Goal: Information Seeking & Learning: Learn about a topic

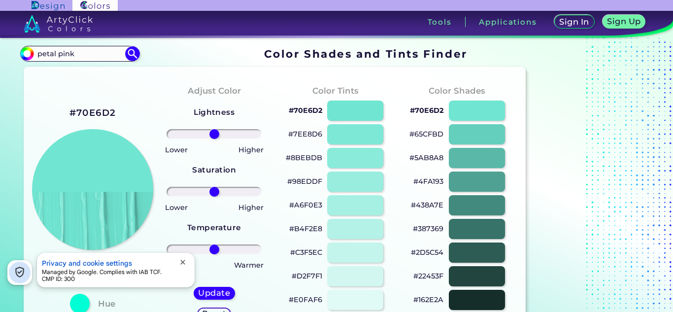
type input "petal pink"
type input "#000000"
drag, startPoint x: 56, startPoint y: 52, endPoint x: 0, endPoint y: 48, distance: 55.8
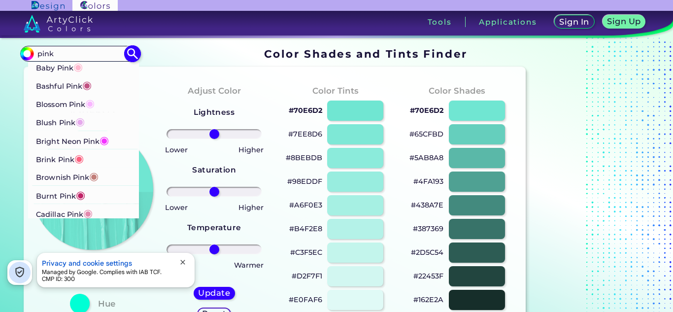
type input "pink"
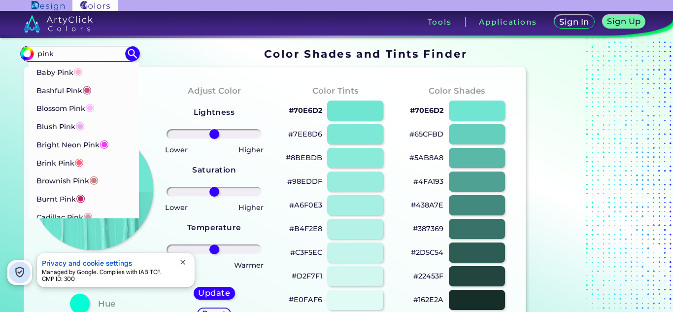
drag, startPoint x: 70, startPoint y: 102, endPoint x: 389, endPoint y: 97, distance: 319.6
click at [70, 102] on p "Blossom Pink ◉" at bounding box center [65, 107] width 58 height 18
type input "#f9b7ff"
type input "#F9B7FF"
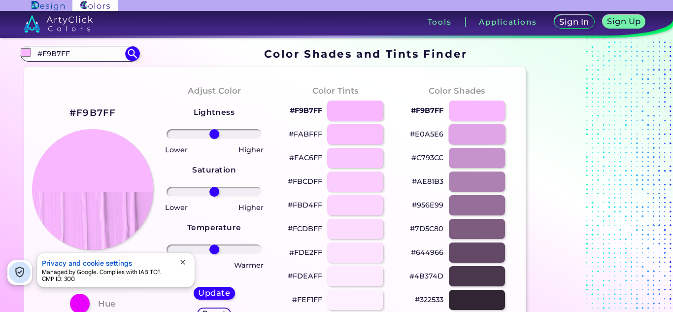
click at [490, 137] on div at bounding box center [476, 134] width 57 height 20
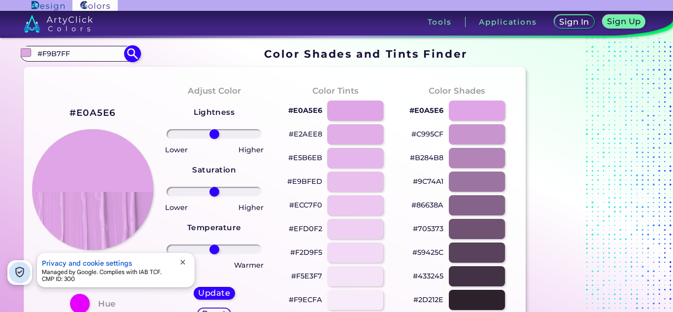
drag, startPoint x: 57, startPoint y: 56, endPoint x: 44, endPoint y: 50, distance: 14.5
drag, startPoint x: 49, startPoint y: 53, endPoint x: 57, endPoint y: 53, distance: 7.9
click at [372, 185] on div at bounding box center [354, 181] width 57 height 20
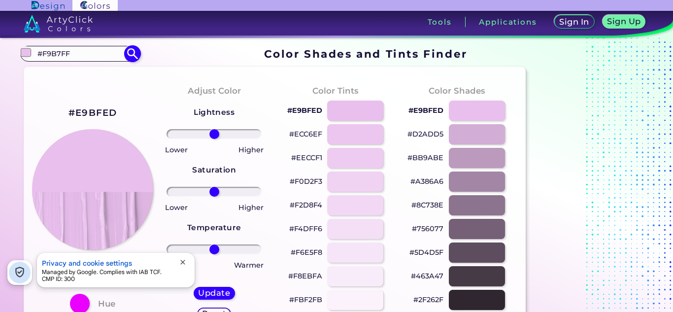
drag, startPoint x: 72, startPoint y: 53, endPoint x: 37, endPoint y: 53, distance: 35.5
click at [357, 181] on div at bounding box center [354, 181] width 57 height 20
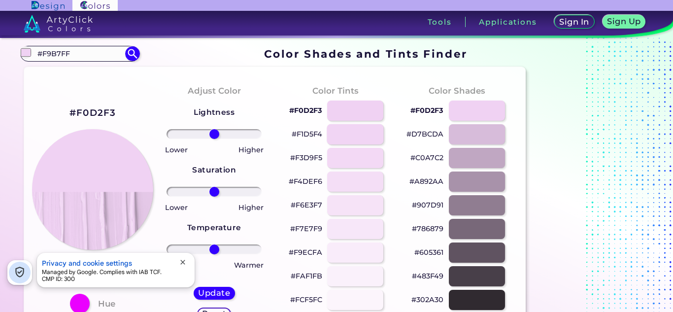
drag, startPoint x: 359, startPoint y: 133, endPoint x: 378, endPoint y: 136, distance: 18.5
click at [359, 133] on div at bounding box center [354, 134] width 57 height 20
click at [359, 157] on div at bounding box center [354, 158] width 57 height 20
type input "#f4ddf7"
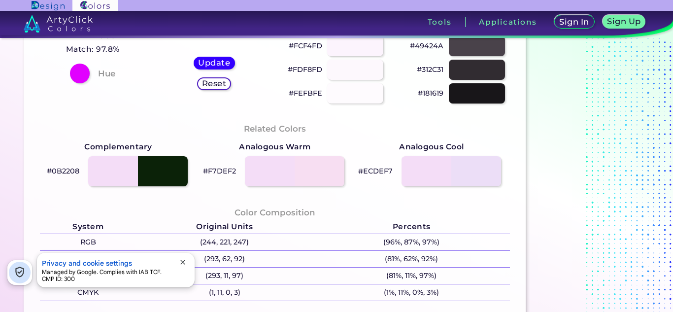
scroll to position [98, 0]
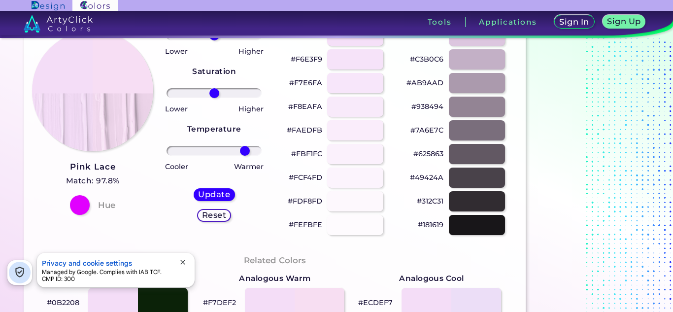
drag, startPoint x: 214, startPoint y: 151, endPoint x: 245, endPoint y: 150, distance: 31.0
type input "72"
click at [245, 150] on input "range" at bounding box center [213, 151] width 95 height 10
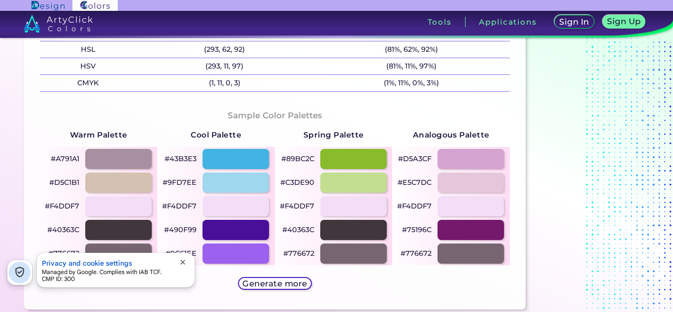
scroll to position [492, 0]
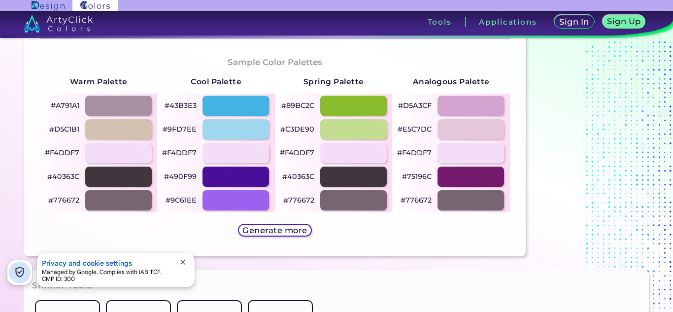
click at [467, 152] on div at bounding box center [470, 153] width 67 height 20
type input "#f4ddf7"
type input "0"
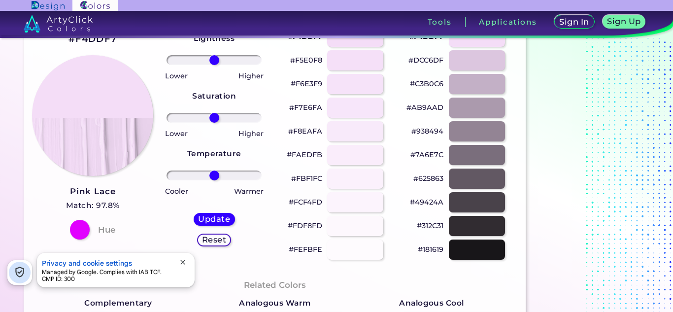
scroll to position [0, 0]
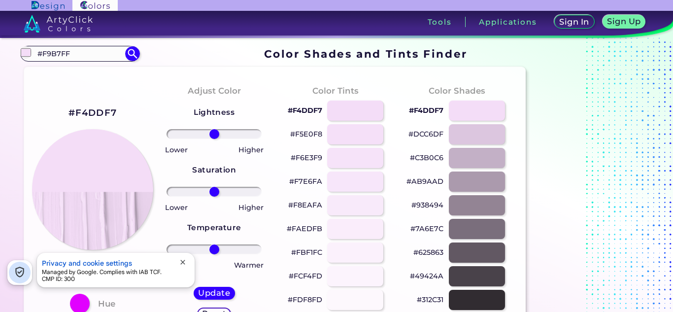
drag, startPoint x: 71, startPoint y: 52, endPoint x: 78, endPoint y: 54, distance: 7.6
click at [471, 111] on div at bounding box center [476, 110] width 57 height 20
drag, startPoint x: 81, startPoint y: 54, endPoint x: 28, endPoint y: 54, distance: 53.2
click at [28, 54] on div "#f4ddf7 #F9B7FF Baby Pink ◉ Bashful Pink ◉ Blossom Pink ◉ Blush Pink ◉ Bright N…" at bounding box center [79, 54] width 119 height 16
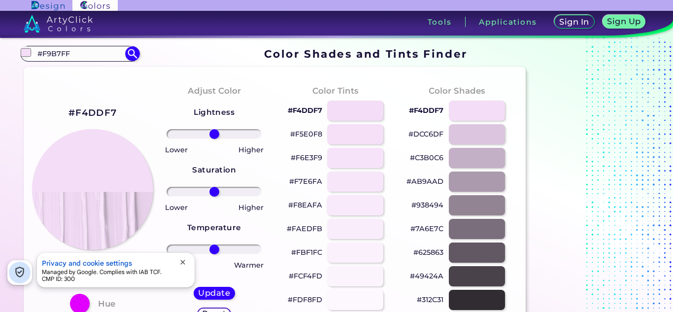
click at [355, 206] on div at bounding box center [354, 205] width 57 height 20
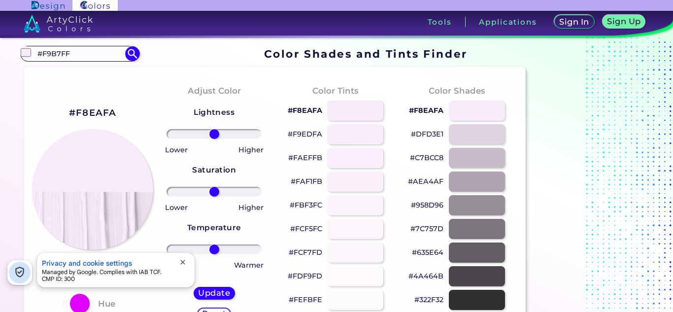
drag, startPoint x: 80, startPoint y: 54, endPoint x: 13, endPoint y: 51, distance: 67.5
click at [473, 111] on div at bounding box center [476, 110] width 57 height 20
drag, startPoint x: 76, startPoint y: 52, endPoint x: 0, endPoint y: 49, distance: 76.4
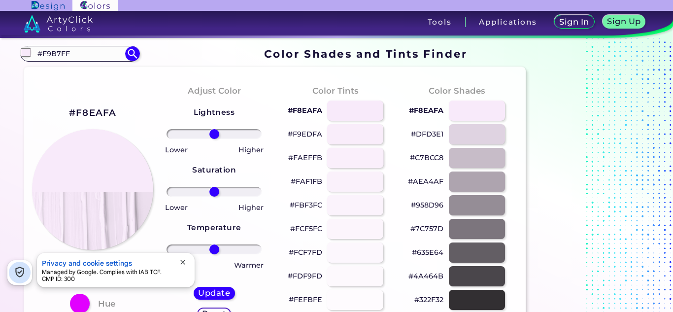
click at [349, 158] on div at bounding box center [354, 158] width 57 height 20
type input "#faeffb"
drag, startPoint x: 73, startPoint y: 54, endPoint x: 53, endPoint y: 46, distance: 21.5
type input "buttermil"
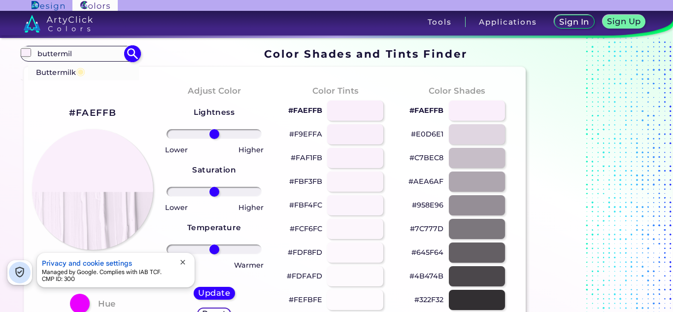
click at [77, 69] on span "◉" at bounding box center [80, 71] width 9 height 13
type input "#fff1b5"
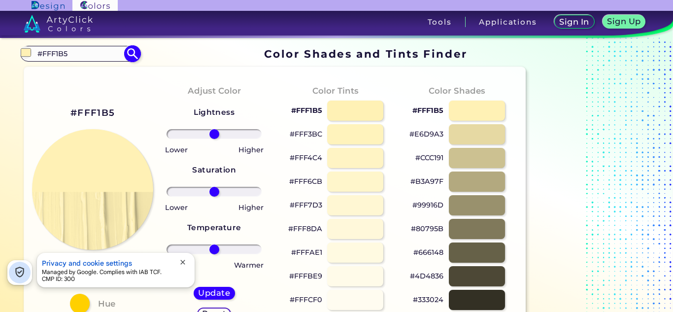
drag, startPoint x: 0, startPoint y: 50, endPoint x: 51, endPoint y: 47, distance: 51.3
click at [71, 54] on input "#FFF1B5" at bounding box center [80, 53] width 92 height 13
type input "#"
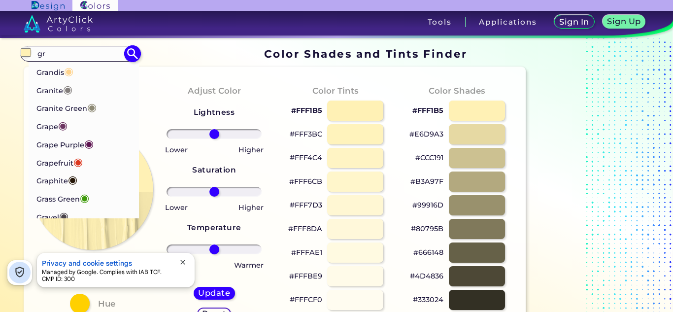
type input "g"
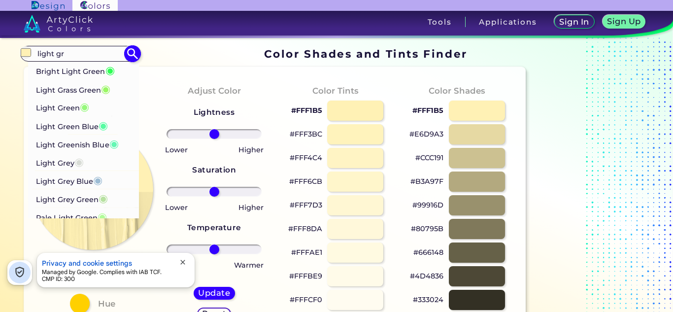
type input "light gr"
drag, startPoint x: 74, startPoint y: 204, endPoint x: 78, endPoint y: 195, distance: 9.3
click at [74, 203] on p "Light Grey Green ◉" at bounding box center [71, 198] width 71 height 18
type input "#b7e1a1"
type input "#B7E1A1"
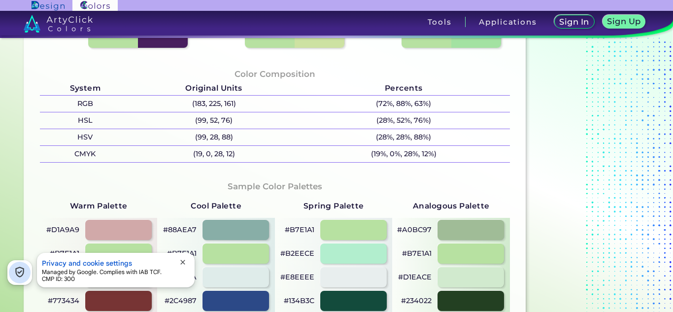
scroll to position [394, 0]
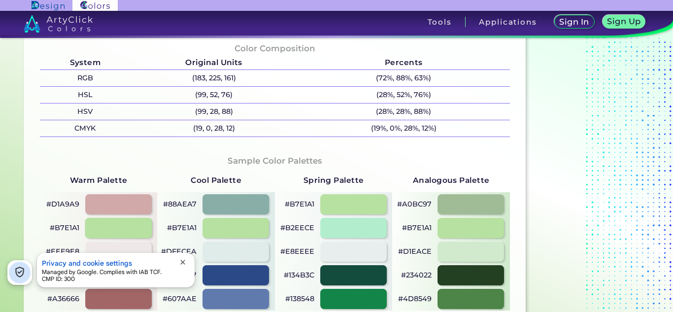
click at [126, 226] on div at bounding box center [118, 228] width 67 height 20
drag, startPoint x: 111, startPoint y: 227, endPoint x: 348, endPoint y: 212, distance: 236.8
click at [121, 221] on div at bounding box center [118, 228] width 66 height 20
click at [184, 262] on span "close" at bounding box center [183, 262] width 8 height 8
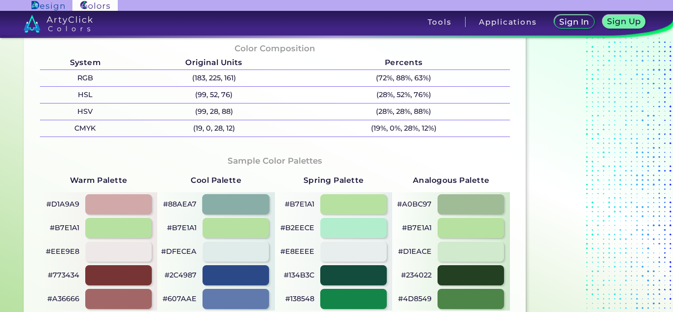
drag, startPoint x: 109, startPoint y: 231, endPoint x: 214, endPoint y: 208, distance: 107.9
click at [109, 230] on div at bounding box center [118, 228] width 66 height 20
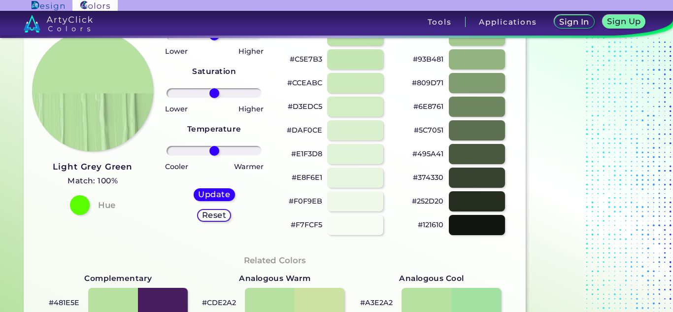
scroll to position [0, 0]
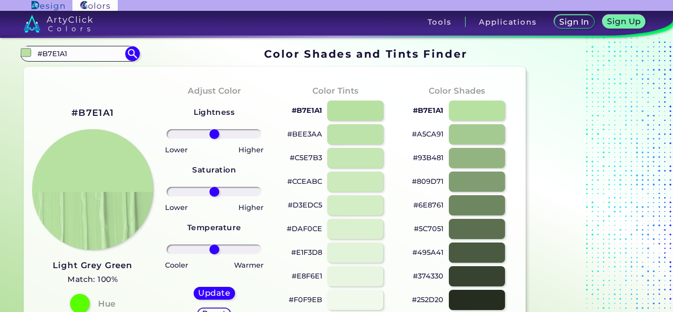
drag, startPoint x: 73, startPoint y: 56, endPoint x: 6, endPoint y: 53, distance: 66.5
drag, startPoint x: 54, startPoint y: 55, endPoint x: 245, endPoint y: 53, distance: 190.6
click at [245, 54] on section "#b7e1a1 #B7E1A1 Bright Light Green ◉ Light Grass Green ◉ Light Green ◉ Light Gr…" at bounding box center [274, 53] width 509 height 19
drag, startPoint x: 356, startPoint y: 224, endPoint x: 508, endPoint y: 222, distance: 152.2
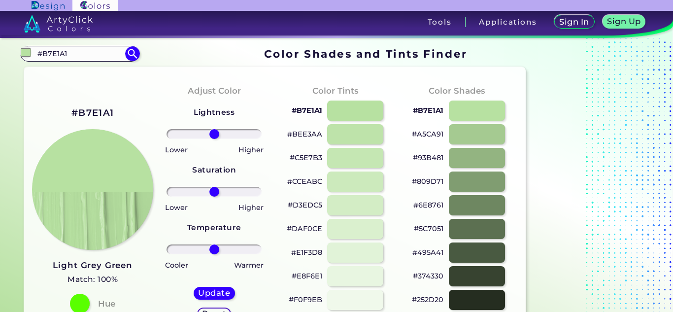
click at [356, 222] on div at bounding box center [355, 229] width 56 height 20
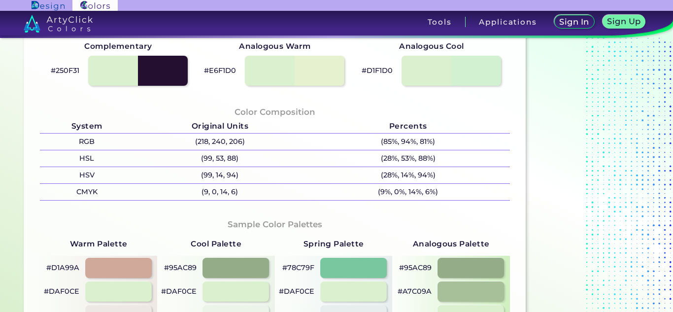
scroll to position [443, 0]
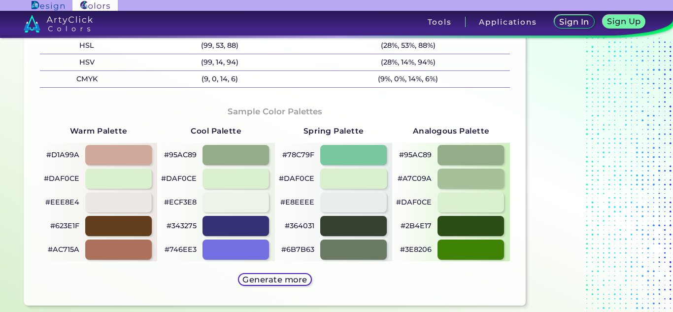
click at [363, 178] on div at bounding box center [353, 178] width 67 height 20
drag, startPoint x: 122, startPoint y: 177, endPoint x: 156, endPoint y: 171, distance: 34.1
click at [122, 177] on div at bounding box center [118, 178] width 66 height 20
type input "#daf0ce"
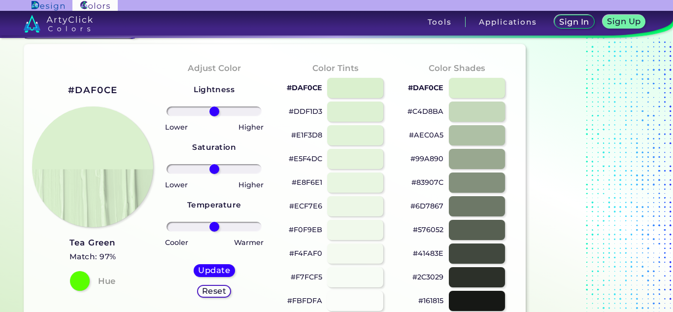
scroll to position [0, 0]
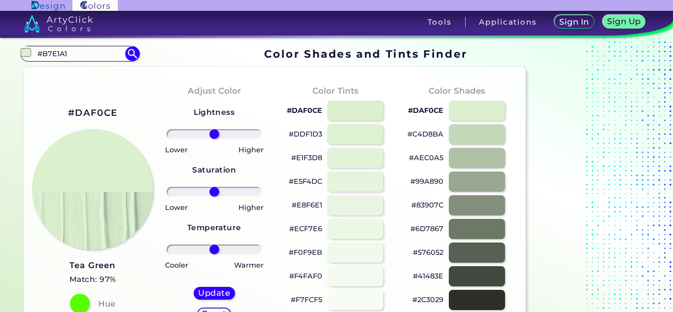
drag, startPoint x: 64, startPoint y: 51, endPoint x: 6, endPoint y: 49, distance: 58.1
